Goal: Task Accomplishment & Management: Use online tool/utility

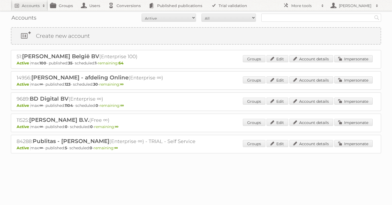
click at [272, 18] on input "text" at bounding box center [321, 18] width 120 height 8
type input "as watson"
click at [373, 14] on input "Search" at bounding box center [377, 18] width 8 height 8
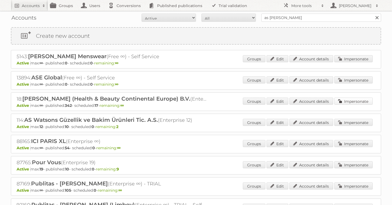
click at [352, 102] on link "Impersonate" at bounding box center [353, 101] width 38 height 7
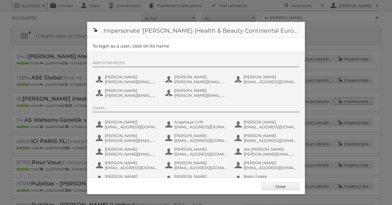
scroll to position [354, 0]
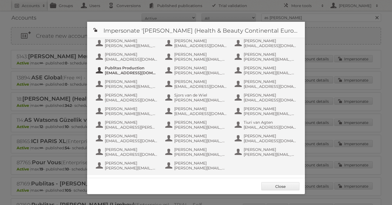
click at [129, 70] on span "Publitas Production" at bounding box center [131, 68] width 53 height 5
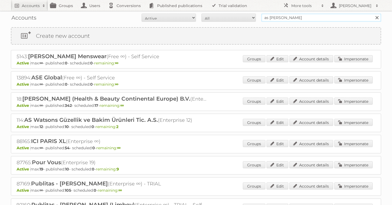
drag, startPoint x: 266, startPoint y: 14, endPoint x: 208, endPoint y: 11, distance: 58.3
click at [208, 11] on div "Accounts All Active Expired Pending All Paid Trials Self service as watson Sear…" at bounding box center [196, 18] width 370 height 14
type input "lidl be"
click at [373, 14] on input "Search" at bounding box center [377, 18] width 8 height 8
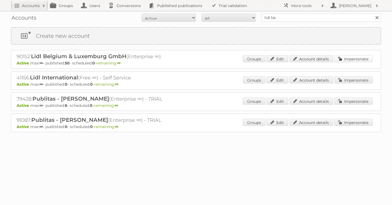
click at [351, 58] on link "Impersonate" at bounding box center [353, 58] width 38 height 7
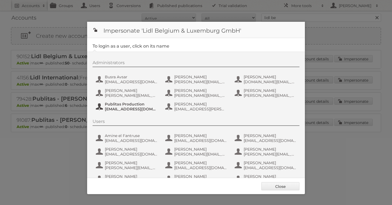
click at [123, 108] on span "fs+LidlBE@publitas.com" at bounding box center [131, 109] width 53 height 5
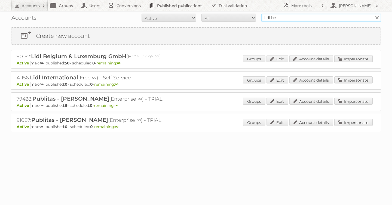
drag, startPoint x: 281, startPoint y: 21, endPoint x: 205, endPoint y: 10, distance: 77.5
click at [205, 10] on body "Accounts Search Advanced Search Create new account Groups Users Conversions Pub…" at bounding box center [196, 102] width 392 height 205
type input "alimerka"
click at [373, 14] on input "Search" at bounding box center [377, 18] width 8 height 8
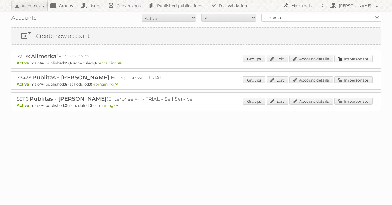
click at [344, 60] on link "Impersonate" at bounding box center [353, 58] width 38 height 7
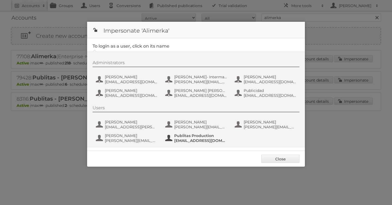
click at [177, 140] on span "fs+alimerka@publitas.com" at bounding box center [200, 140] width 53 height 5
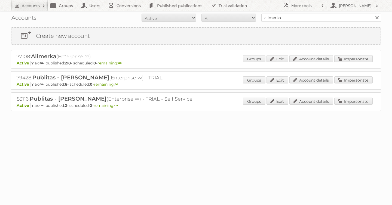
click at [346, 64] on p "Active max: ∞ - published: 218 - scheduled: 0 - remaining: ∞" at bounding box center [196, 63] width 359 height 5
click at [343, 59] on link "Impersonate" at bounding box center [353, 58] width 38 height 7
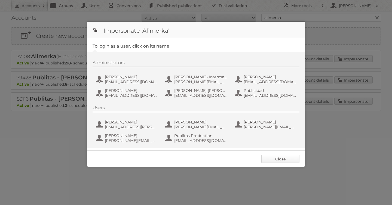
click at [274, 159] on link "Close" at bounding box center [280, 159] width 38 height 8
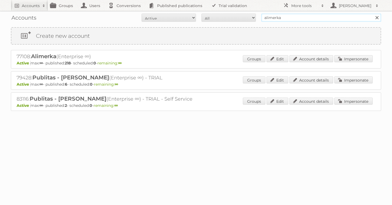
drag, startPoint x: 293, startPoint y: 19, endPoint x: 233, endPoint y: 18, distance: 59.9
click at [234, 19] on form "All Active Expired Pending All Paid Trials Self service alimerka Search" at bounding box center [196, 18] width 370 height 8
type input "etos"
click at [373, 14] on input "Search" at bounding box center [377, 18] width 8 height 8
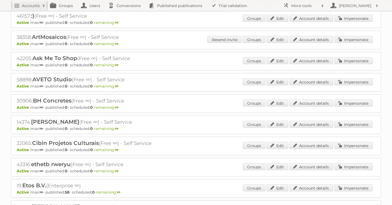
scroll to position [41, 0]
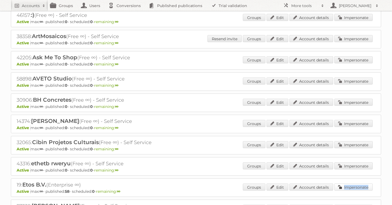
click at [357, 189] on link "Impersonate" at bounding box center [353, 187] width 38 height 7
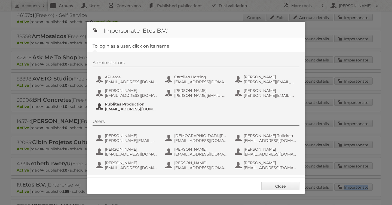
click at [142, 109] on span "[EMAIL_ADDRESS][DOMAIN_NAME]" at bounding box center [131, 109] width 53 height 5
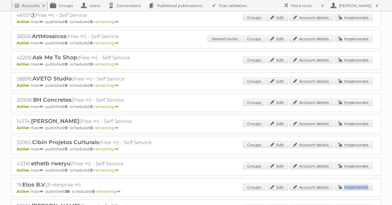
scroll to position [0, 0]
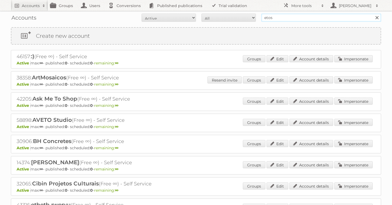
click at [279, 19] on input "etos" at bounding box center [321, 18] width 120 height 8
type input "as watson"
click at [373, 14] on input "Search" at bounding box center [377, 18] width 8 height 8
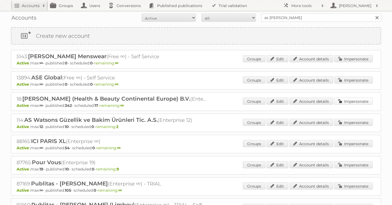
click at [347, 99] on link "Impersonate" at bounding box center [353, 101] width 38 height 7
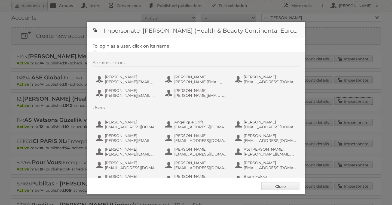
scroll to position [354, 0]
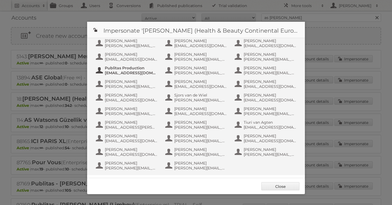
click at [129, 69] on span "Publitas Production" at bounding box center [131, 68] width 53 height 5
